Goal: Information Seeking & Learning: Learn about a topic

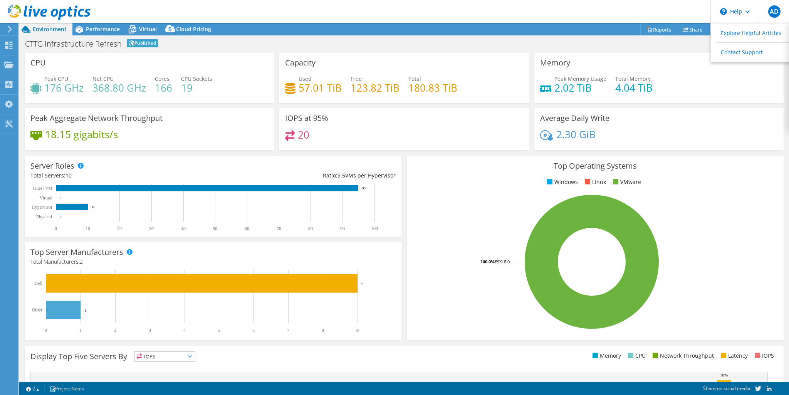
select select "USD"
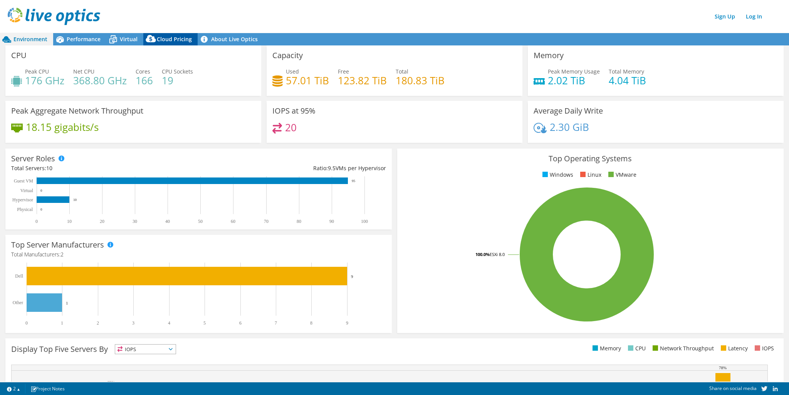
click at [181, 39] on span "Cloud Pricing" at bounding box center [174, 38] width 35 height 7
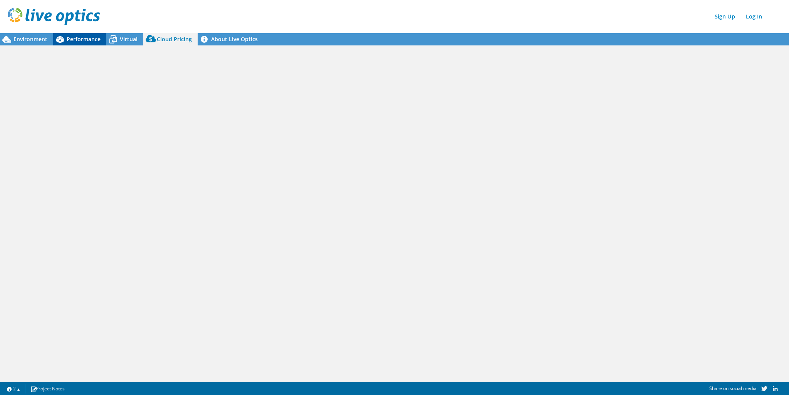
click at [85, 40] on span "Performance" at bounding box center [84, 38] width 34 height 7
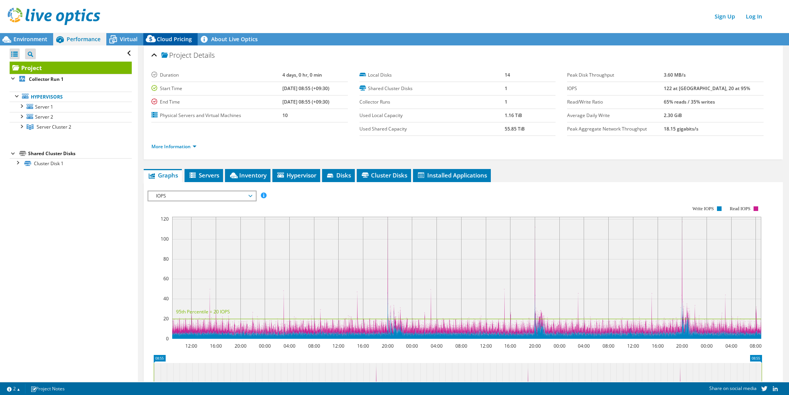
click at [171, 39] on span "Cloud Pricing" at bounding box center [174, 38] width 35 height 7
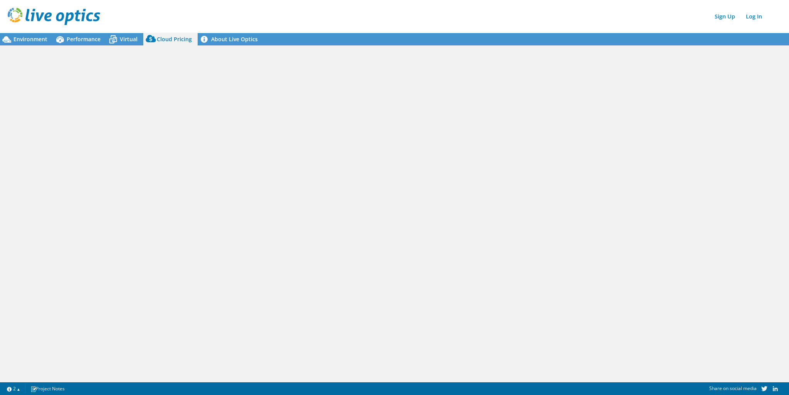
click at [173, 37] on span "Cloud Pricing" at bounding box center [174, 38] width 35 height 7
click at [125, 36] on span "Virtual" at bounding box center [129, 38] width 18 height 7
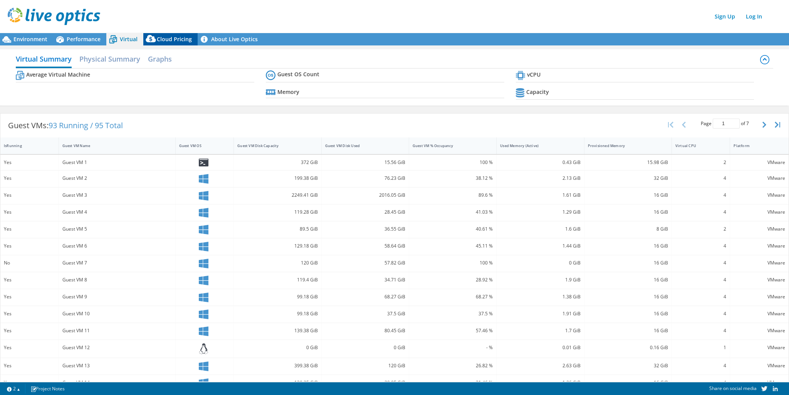
click at [176, 42] on span "Cloud Pricing" at bounding box center [174, 38] width 35 height 7
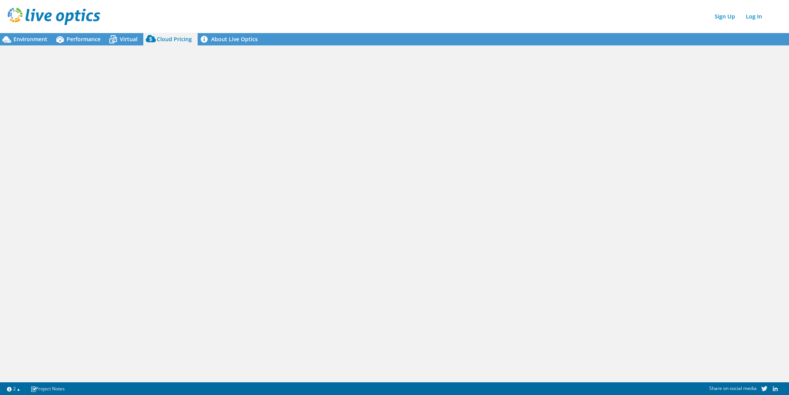
click at [171, 39] on span "Cloud Pricing" at bounding box center [174, 38] width 35 height 7
click at [76, 36] on span "Performance" at bounding box center [84, 38] width 34 height 7
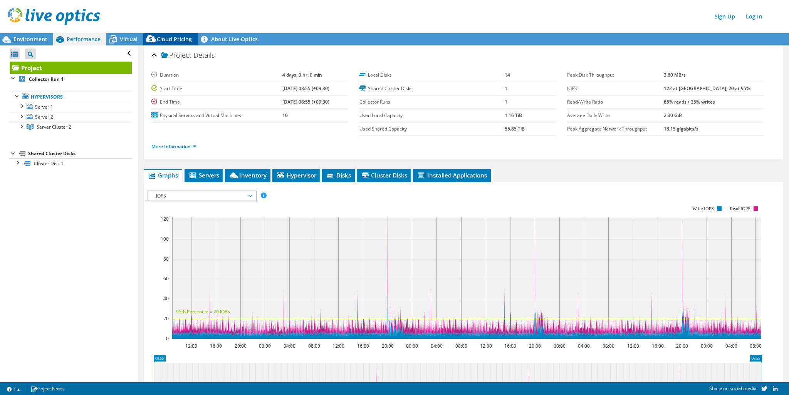
click at [177, 41] on span "Cloud Pricing" at bounding box center [174, 38] width 35 height 7
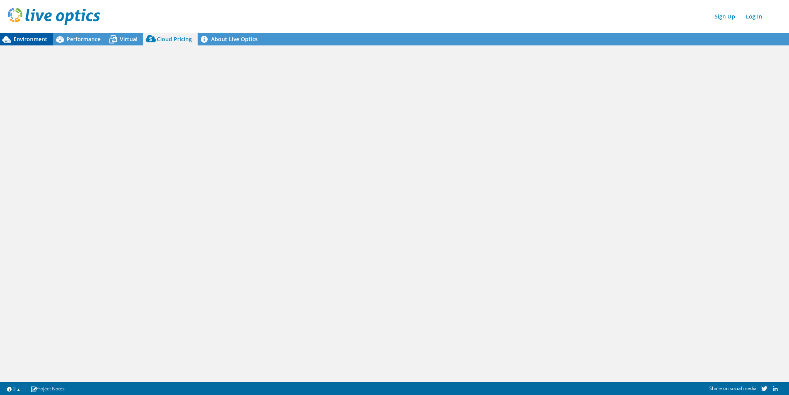
click at [31, 37] on span "Environment" at bounding box center [30, 38] width 34 height 7
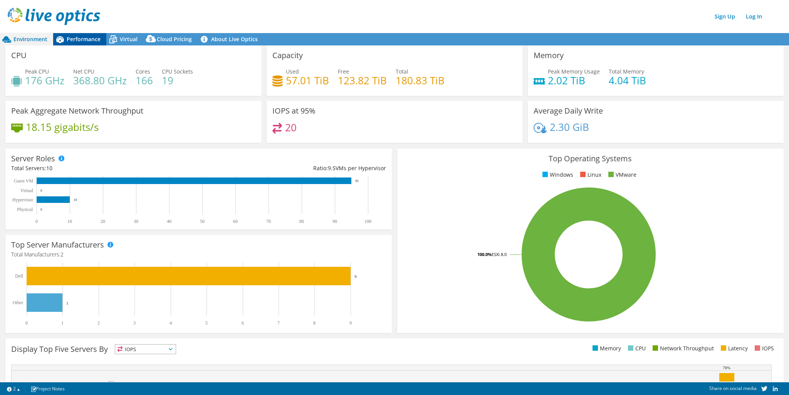
click at [81, 37] on span "Performance" at bounding box center [84, 38] width 34 height 7
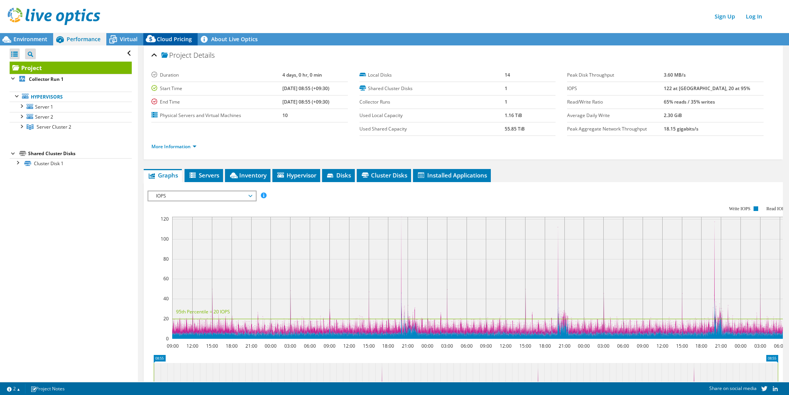
click at [166, 37] on span "Cloud Pricing" at bounding box center [174, 38] width 35 height 7
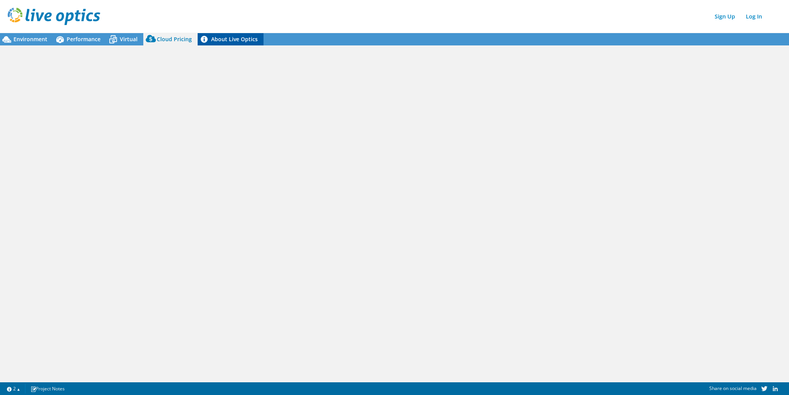
click at [234, 41] on link "About Live Optics" at bounding box center [231, 39] width 66 height 12
click at [116, 36] on icon at bounding box center [112, 39] width 13 height 13
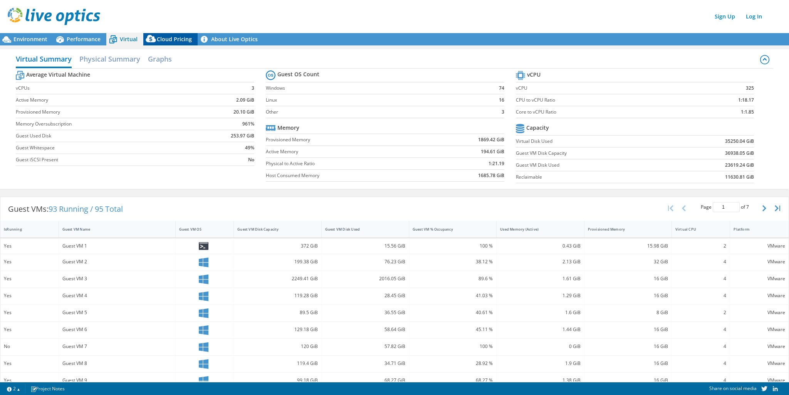
click at [161, 40] on span "Cloud Pricing" at bounding box center [174, 38] width 35 height 7
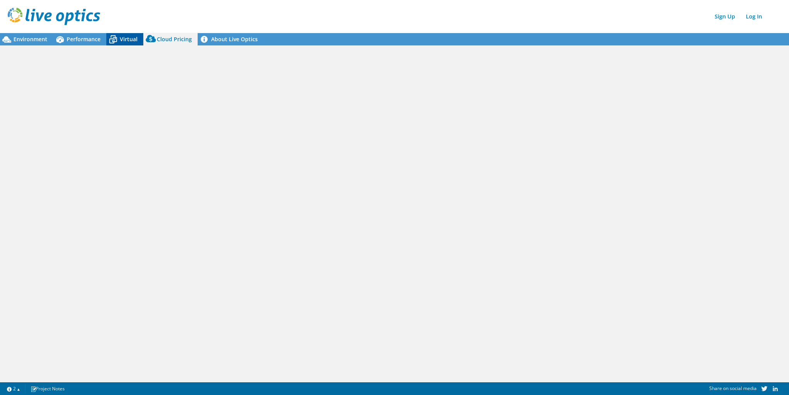
click at [121, 39] on span "Virtual" at bounding box center [129, 38] width 18 height 7
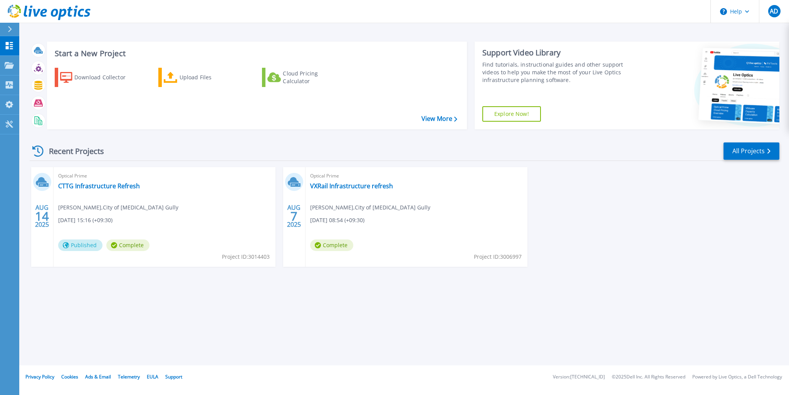
click at [399, 188] on div "Optical Prime VXRail Infrastructure refresh [PERSON_NAME] , City of [MEDICAL_DA…" at bounding box center [416, 217] width 222 height 100
click at [375, 183] on link "VXRail Infrastructure refresh" at bounding box center [351, 186] width 83 height 8
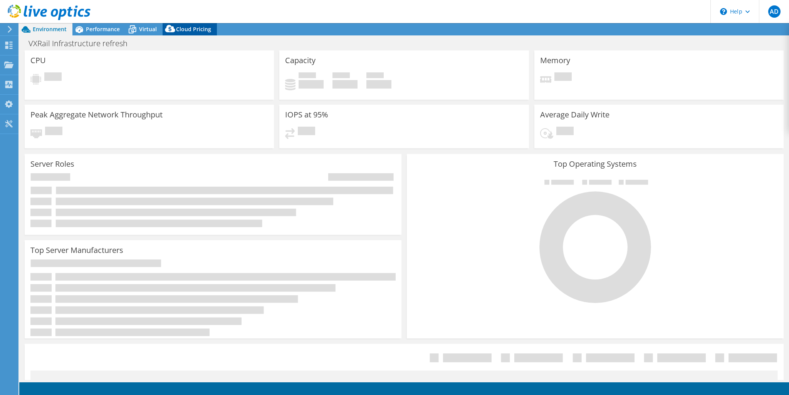
click at [184, 25] on span "Cloud Pricing" at bounding box center [193, 28] width 35 height 7
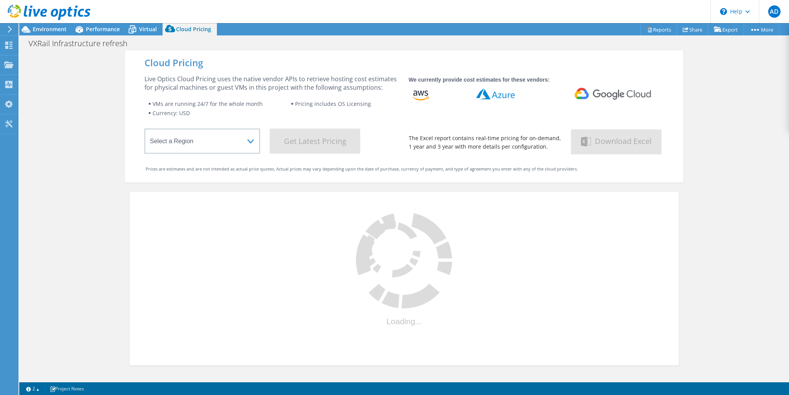
select select "Australia"
select select "AUD"
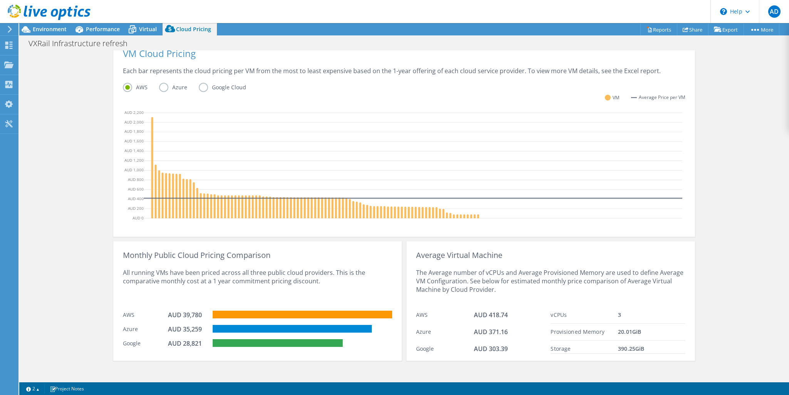
scroll to position [194, 0]
